Goal: Task Accomplishment & Management: Complete application form

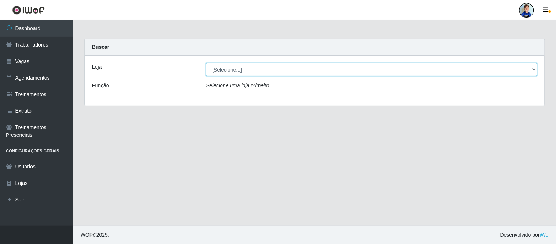
click at [224, 67] on select "[Selecione...] Leta - Arco-Mix Areias Leta - Arco-Mix Asa Branca Leta - Arco-Mi…" at bounding box center [371, 69] width 331 height 13
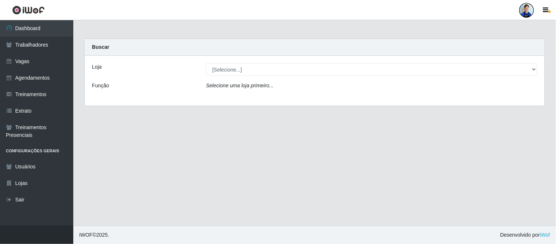
click at [528, 14] on div at bounding box center [526, 10] width 15 height 15
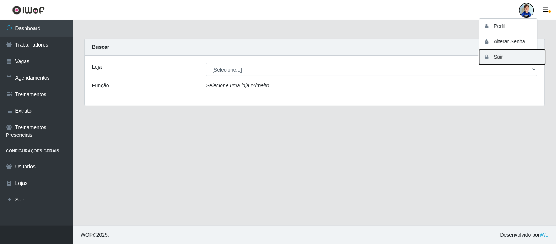
click at [499, 55] on button "Sair" at bounding box center [512, 56] width 66 height 15
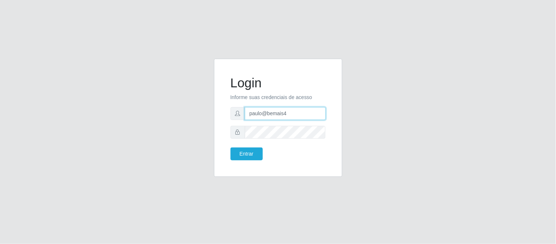
drag, startPoint x: 287, startPoint y: 114, endPoint x: 226, endPoint y: 119, distance: 61.4
click at [226, 119] on div "Login Informe suas credenciais de acesso paulo@bemais4 Entrar" at bounding box center [278, 118] width 110 height 100
type input "juliomarques@queiroz"
click at [249, 155] on button "Entrar" at bounding box center [246, 153] width 32 height 13
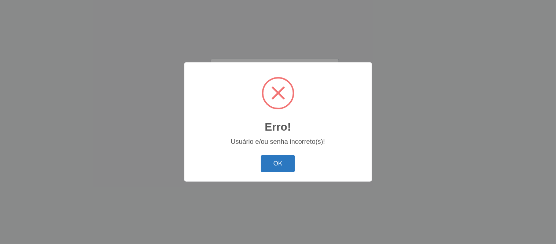
click at [261, 160] on button "OK" at bounding box center [278, 163] width 34 height 17
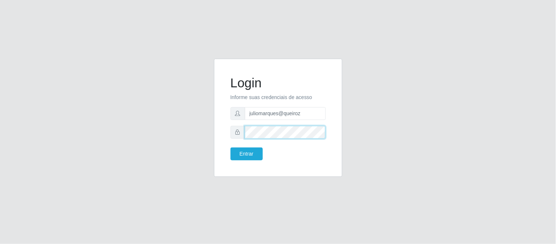
click at [221, 134] on div "Login Informe suas credenciais de acesso juliomarques@queiroz Entrar" at bounding box center [278, 118] width 128 height 118
click at [230, 147] on button "Entrar" at bounding box center [246, 153] width 32 height 13
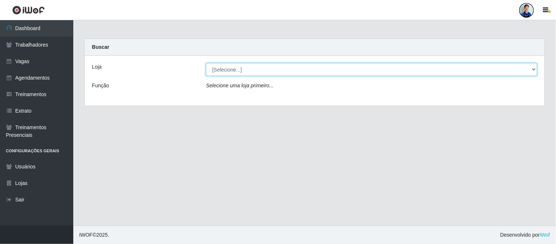
click at [222, 69] on select "[Selecione...] Hiper Queiroz - [GEOGRAPHIC_DATA] Hiper Queiroz - Boa Vista Hipe…" at bounding box center [371, 69] width 331 height 13
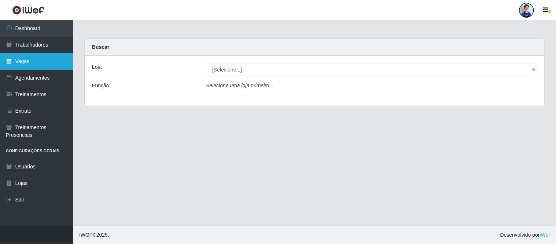
click at [20, 60] on link "Vagas" at bounding box center [36, 61] width 73 height 16
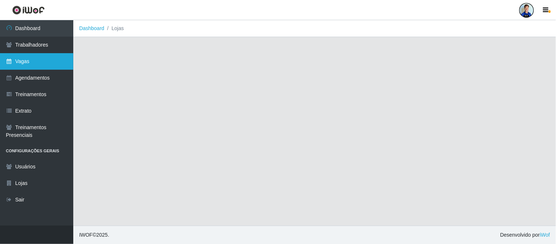
click at [60, 60] on link "Vagas" at bounding box center [36, 61] width 73 height 16
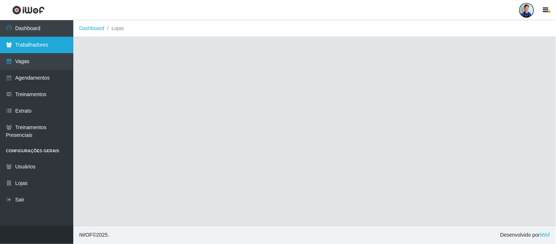
click at [27, 41] on link "Trabalhadores" at bounding box center [36, 45] width 73 height 16
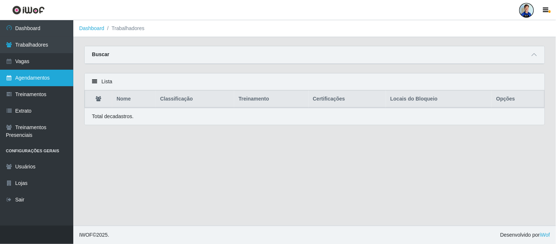
click at [49, 75] on link "Agendamentos" at bounding box center [36, 78] width 73 height 16
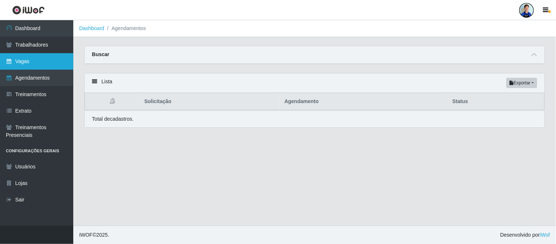
click at [30, 64] on link "Vagas" at bounding box center [36, 61] width 73 height 16
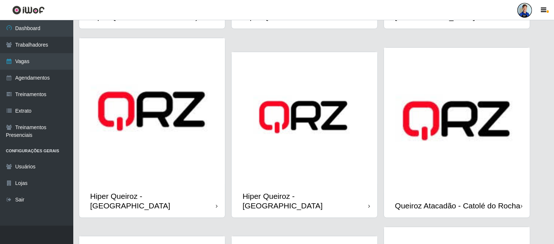
scroll to position [244, 0]
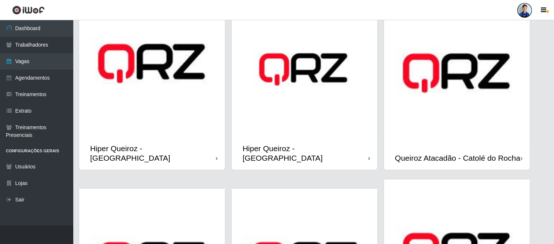
click at [434, 111] on img at bounding box center [457, 73] width 146 height 146
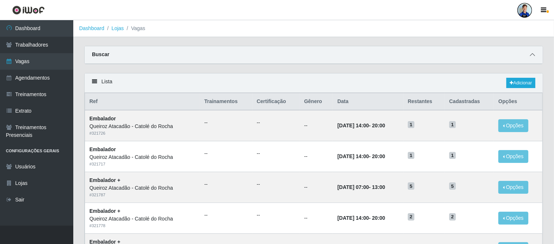
click at [533, 59] on span at bounding box center [532, 55] width 9 height 8
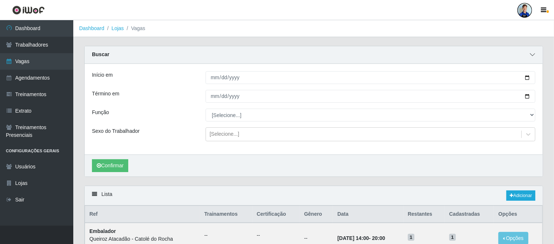
click at [533, 59] on span at bounding box center [532, 55] width 9 height 8
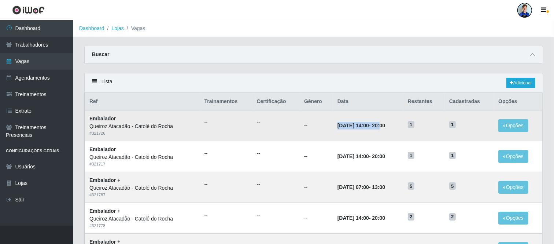
drag, startPoint x: 327, startPoint y: 123, endPoint x: 385, endPoint y: 122, distance: 58.6
click at [385, 122] on td "30/09/2025, 14:00 - 20:00" at bounding box center [368, 125] width 70 height 31
click at [366, 122] on time "30/09/2025, 14:00" at bounding box center [352, 125] width 31 height 6
click at [527, 84] on link "Adicionar" at bounding box center [520, 83] width 29 height 10
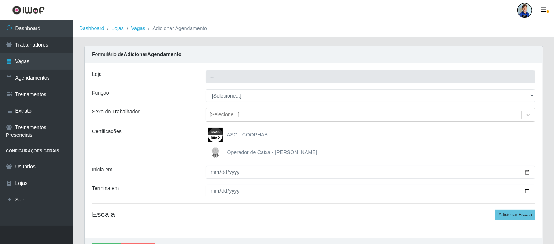
type input "Queiroz Atacadão - Catolé do Rocha"
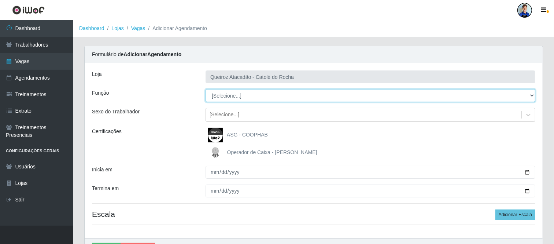
click at [233, 94] on select "[Selecione...] Embalador Embalador + Embalador ++ Repositor Repositor + Reposit…" at bounding box center [370, 95] width 330 height 13
select select "71"
click at [205, 89] on select "[Selecione...] Embalador Embalador + Embalador ++ Repositor Repositor + Reposit…" at bounding box center [370, 95] width 330 height 13
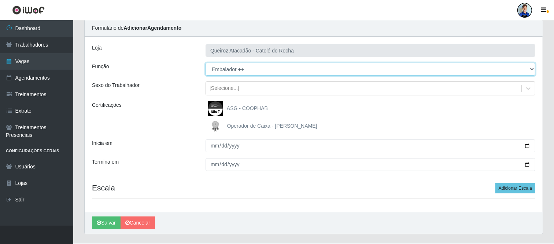
scroll to position [41, 0]
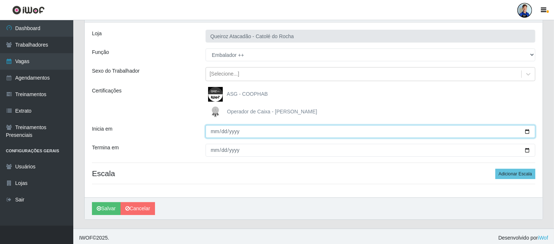
click at [212, 136] on input "Inicia em" at bounding box center [370, 131] width 330 height 13
type input "2025-09-08"
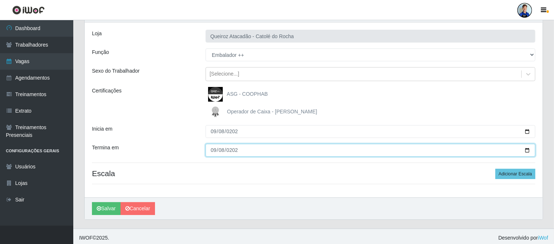
type input "2025-09-08"
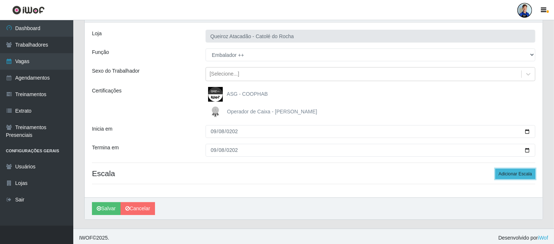
click at [510, 170] on button "Adicionar Escala" at bounding box center [515, 173] width 40 height 10
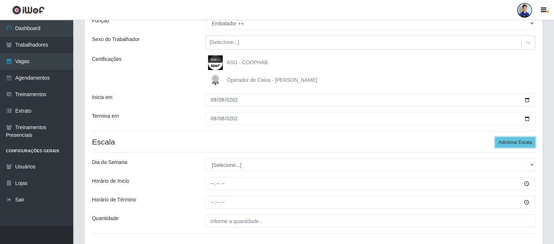
scroll to position [81, 0]
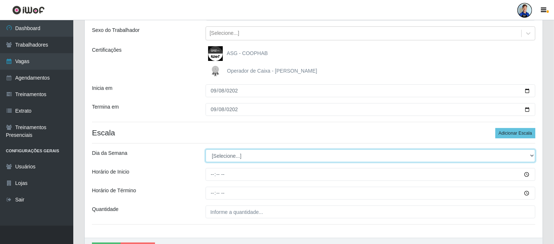
click at [243, 150] on select "[Selecione...] Segunda Terça Quarta Quinta Sexta Sábado Domingo" at bounding box center [370, 155] width 330 height 13
select select "1"
click at [205, 149] on select "[Selecione...] Segunda Terça Quarta Quinta Sexta Sábado Domingo" at bounding box center [370, 155] width 330 height 13
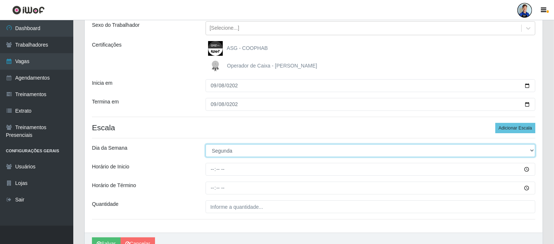
scroll to position [122, 0]
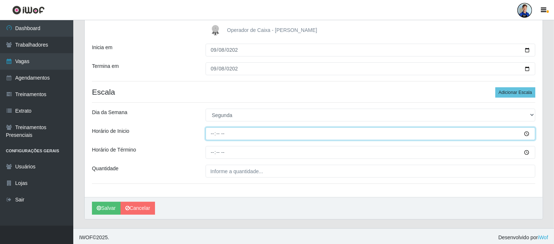
click at [213, 134] on input "Horário de Inicio" at bounding box center [370, 133] width 330 height 13
type input "07:00"
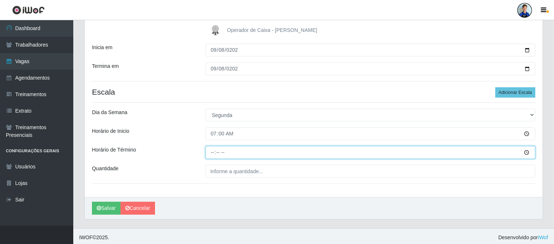
type input "13:00"
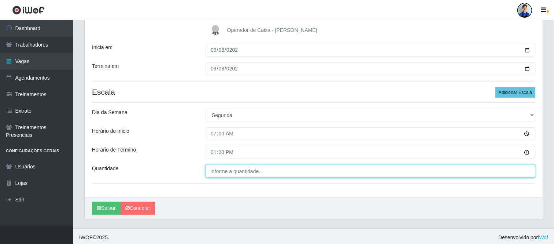
type input "___"
type input "3__"
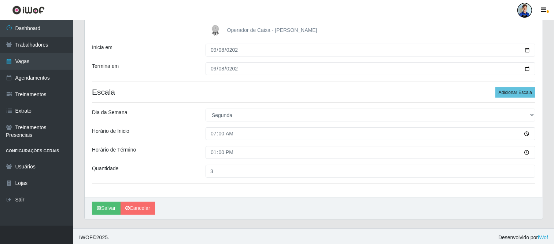
click at [151, 125] on div "Loja Queiroz Atacadão - Catolé do Rocha Função [Selecione...] Embalador Embalad…" at bounding box center [314, 69] width 458 height 256
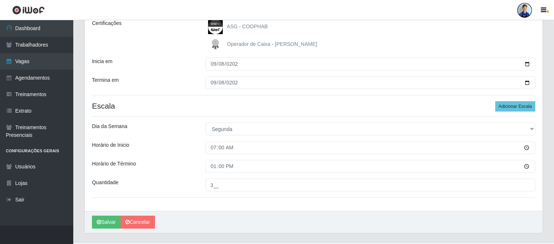
scroll to position [125, 0]
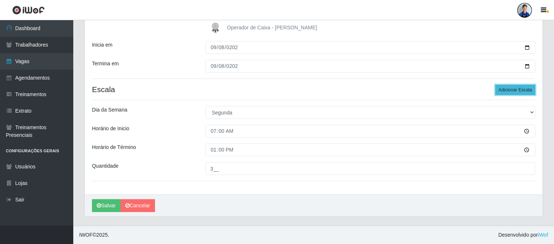
click at [528, 90] on button "Adicionar Escala" at bounding box center [515, 90] width 40 height 10
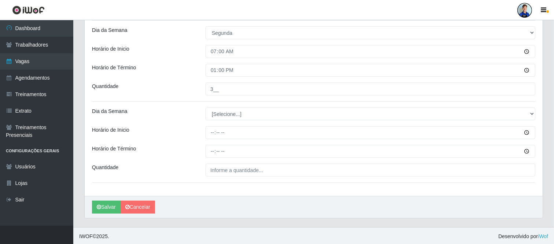
scroll to position [206, 0]
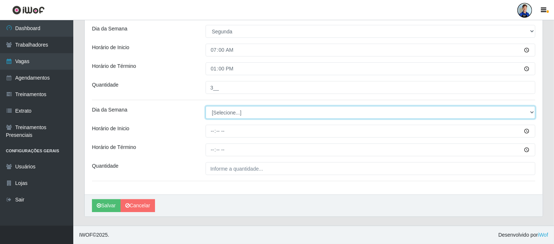
click at [233, 112] on select "[Selecione...] Segunda Terça Quarta Quinta Sexta Sábado Domingo" at bounding box center [370, 112] width 330 height 13
select select "1"
click at [205, 106] on select "[Selecione...] Segunda Terça Quarta Quinta Sexta Sábado Domingo" at bounding box center [370, 112] width 330 height 13
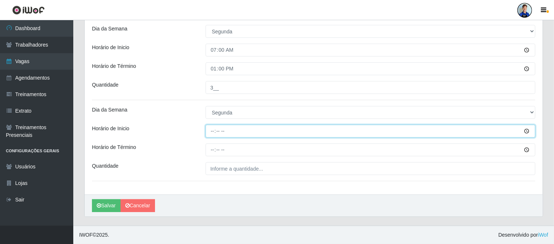
click at [217, 129] on input "Horário de Inicio" at bounding box center [370, 131] width 330 height 13
click at [213, 130] on input "Horário de Inicio" at bounding box center [370, 131] width 330 height 13
type input "12:00"
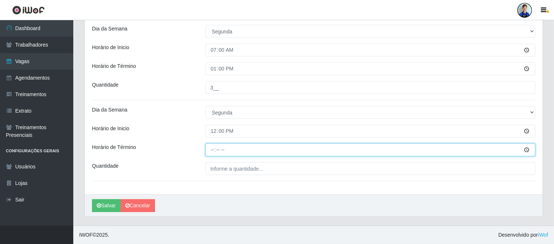
type input "18:00"
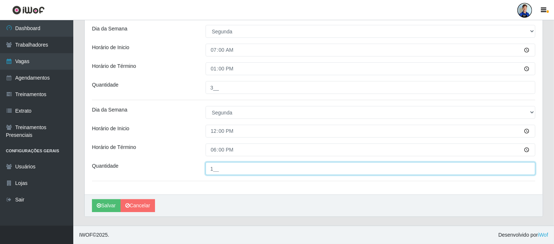
type input "1__"
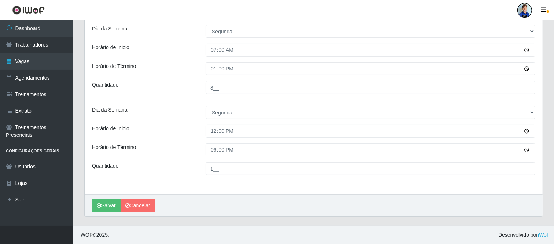
click at [204, 111] on div "[Selecione...] Segunda Terça Quarta Quinta Sexta Sábado Domingo" at bounding box center [370, 112] width 341 height 13
click at [107, 207] on button "Salvar" at bounding box center [106, 205] width 29 height 13
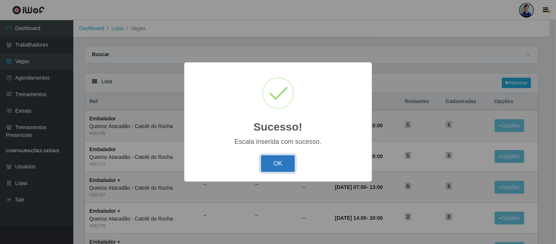
click at [289, 160] on button "OK" at bounding box center [278, 163] width 34 height 17
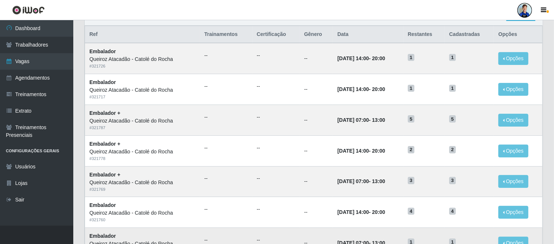
scroll to position [81, 0]
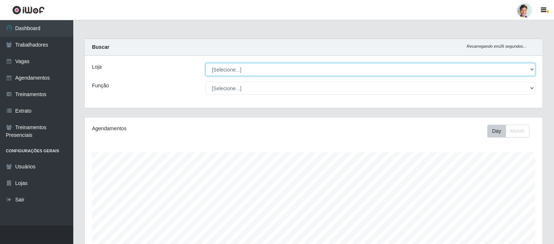
click at [224, 68] on select "[Selecione...] Hiper Queiroz - [GEOGRAPHIC_DATA] Hiper Queiroz - Boa Vista Hipe…" at bounding box center [370, 69] width 330 height 13
click at [244, 73] on select "[Selecione...] Hiper Queiroz - [GEOGRAPHIC_DATA] Hiper Queiroz - Boa Vista Hipe…" at bounding box center [370, 69] width 330 height 13
